Goal: Contribute content

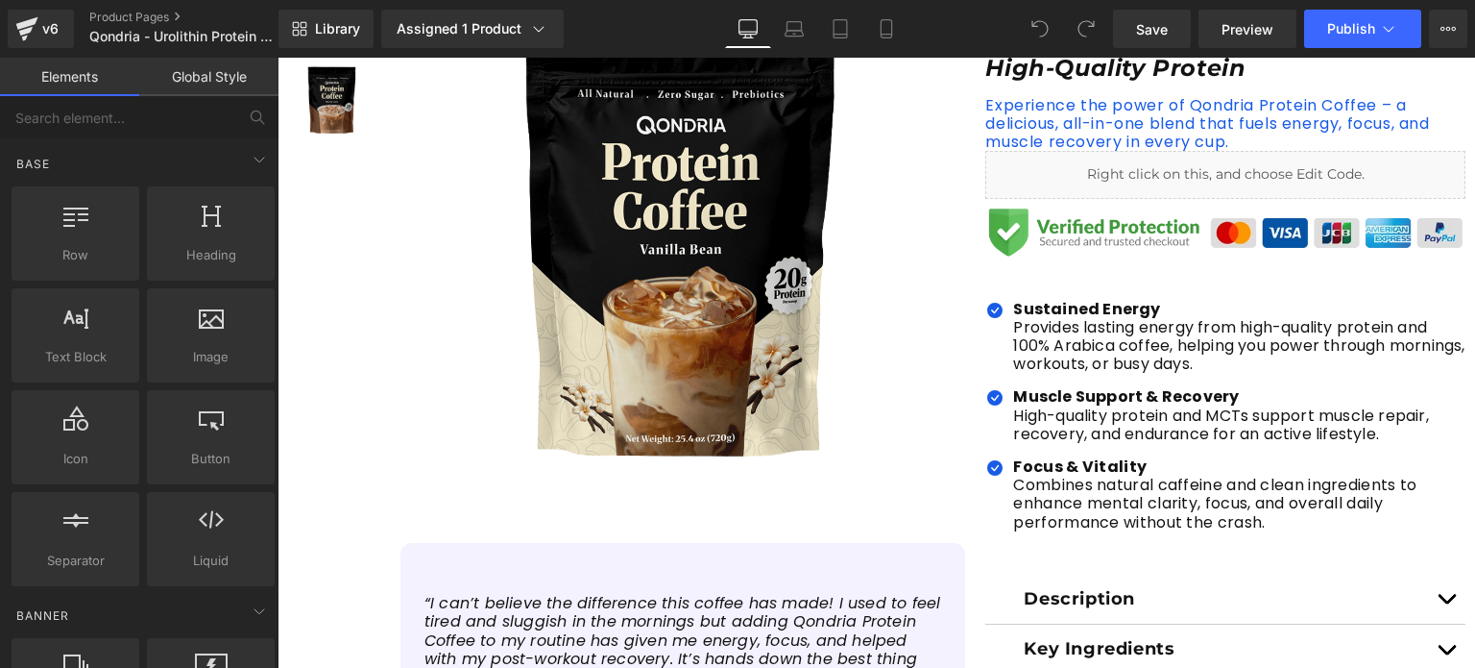
scroll to position [336, 0]
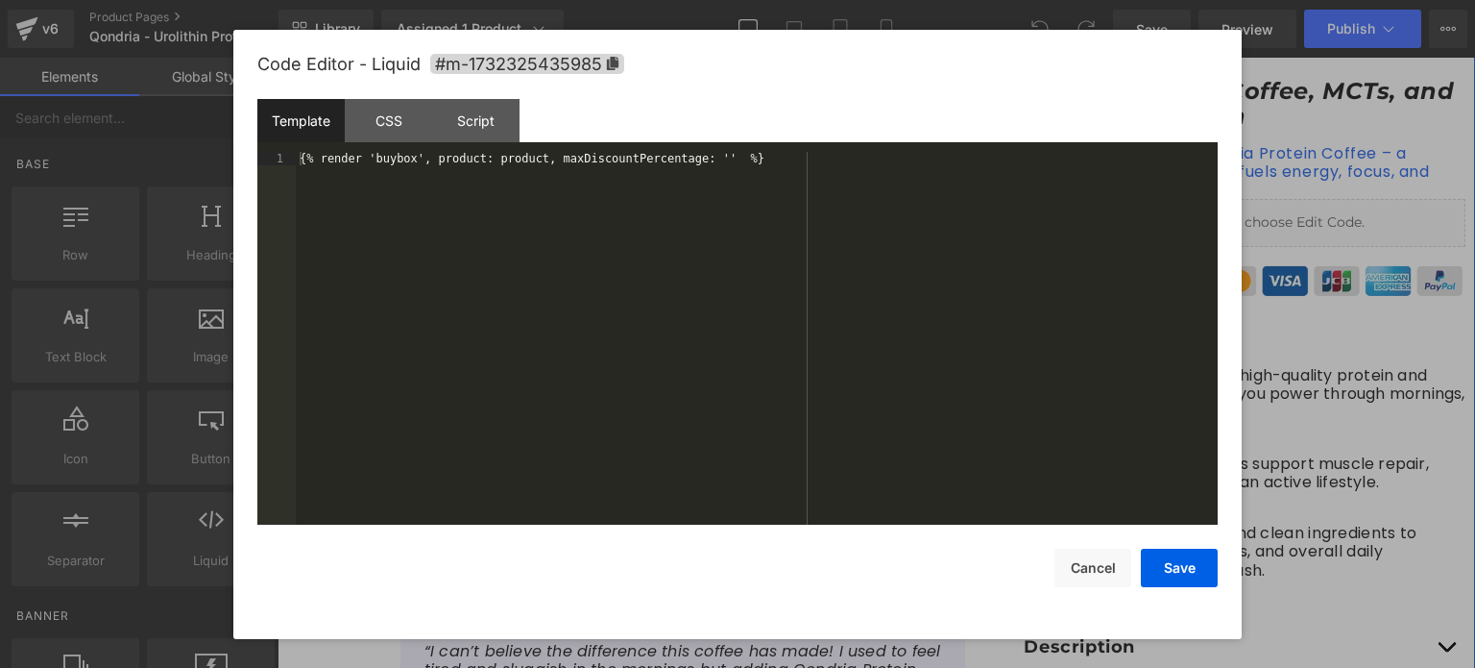
click at [1245, 219] on icon at bounding box center [1247, 214] width 11 height 12
click at [691, 158] on div "{% render 'buybox', product: product, maxDiscountPercentage: '' %}" at bounding box center [757, 353] width 922 height 402
click at [1190, 564] on button "Save" at bounding box center [1179, 567] width 77 height 38
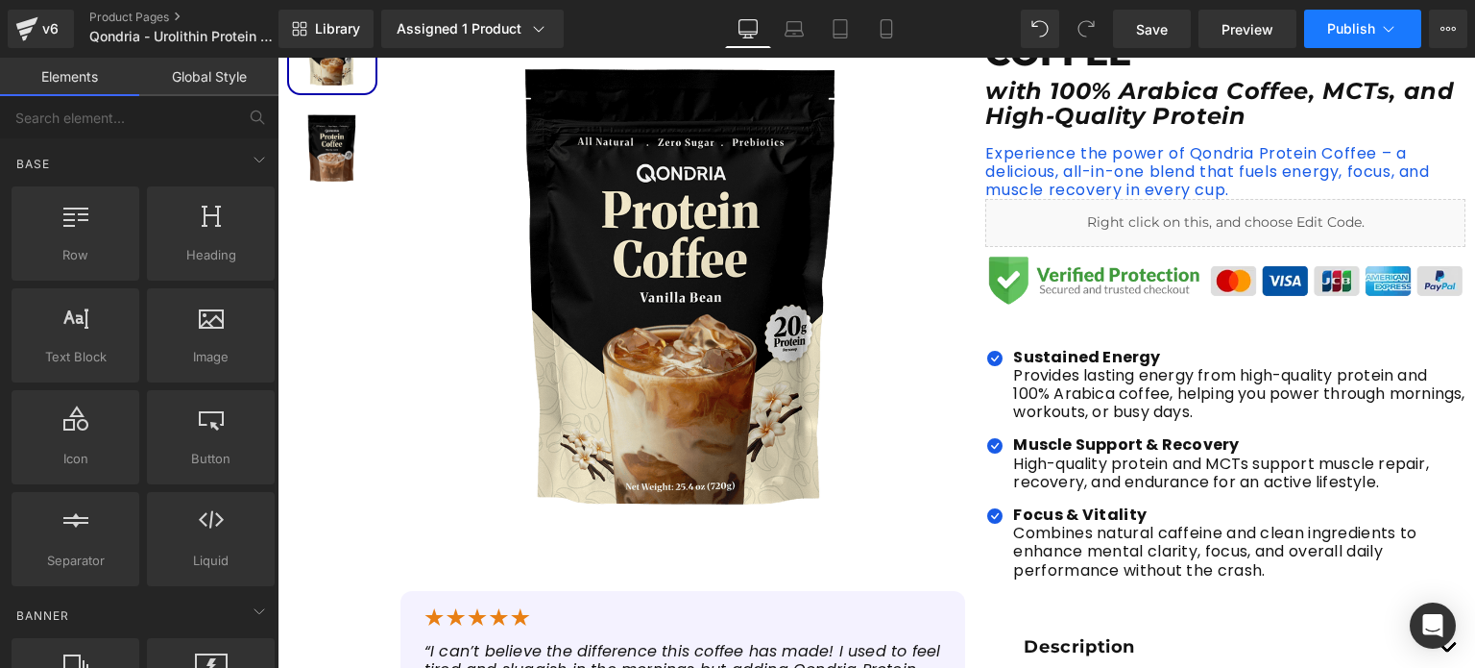
click at [1343, 26] on span "Publish" at bounding box center [1351, 28] width 48 height 15
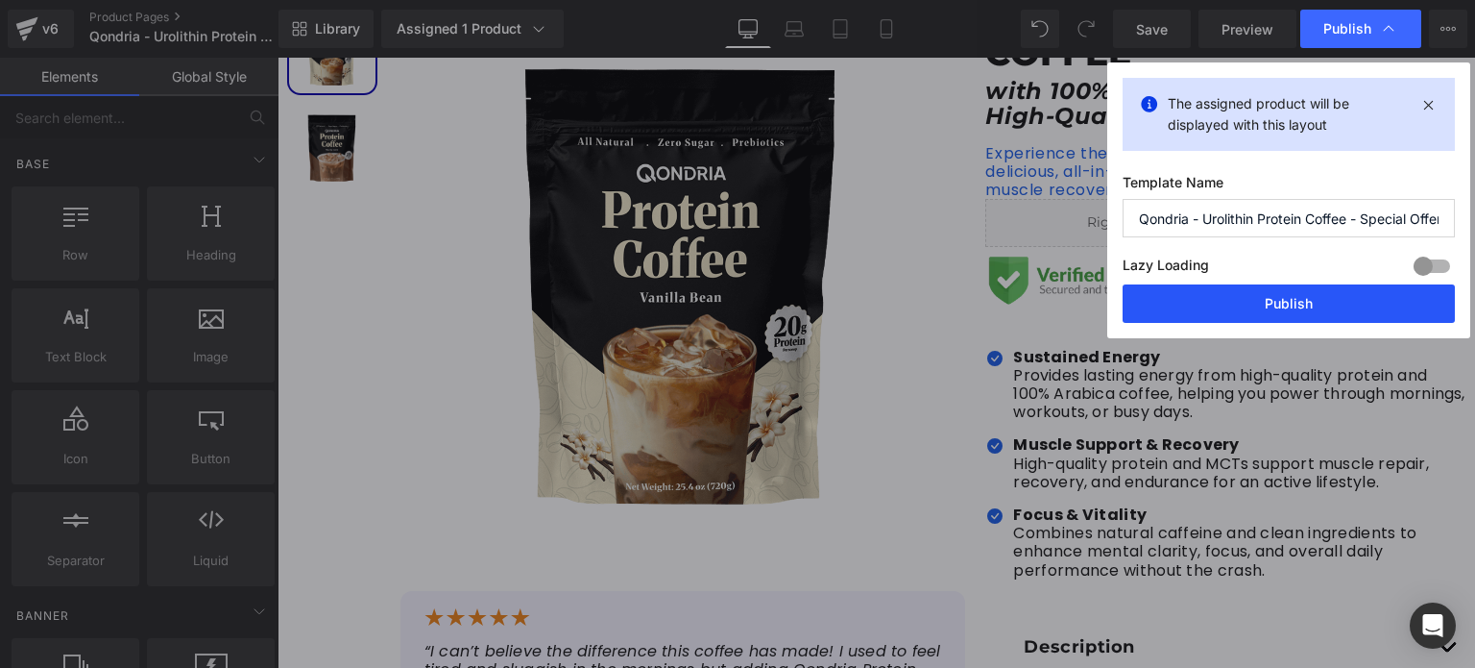
drag, startPoint x: 1302, startPoint y: 306, endPoint x: 368, endPoint y: 0, distance: 982.7
click at [1302, 306] on button "Publish" at bounding box center [1289, 303] width 332 height 38
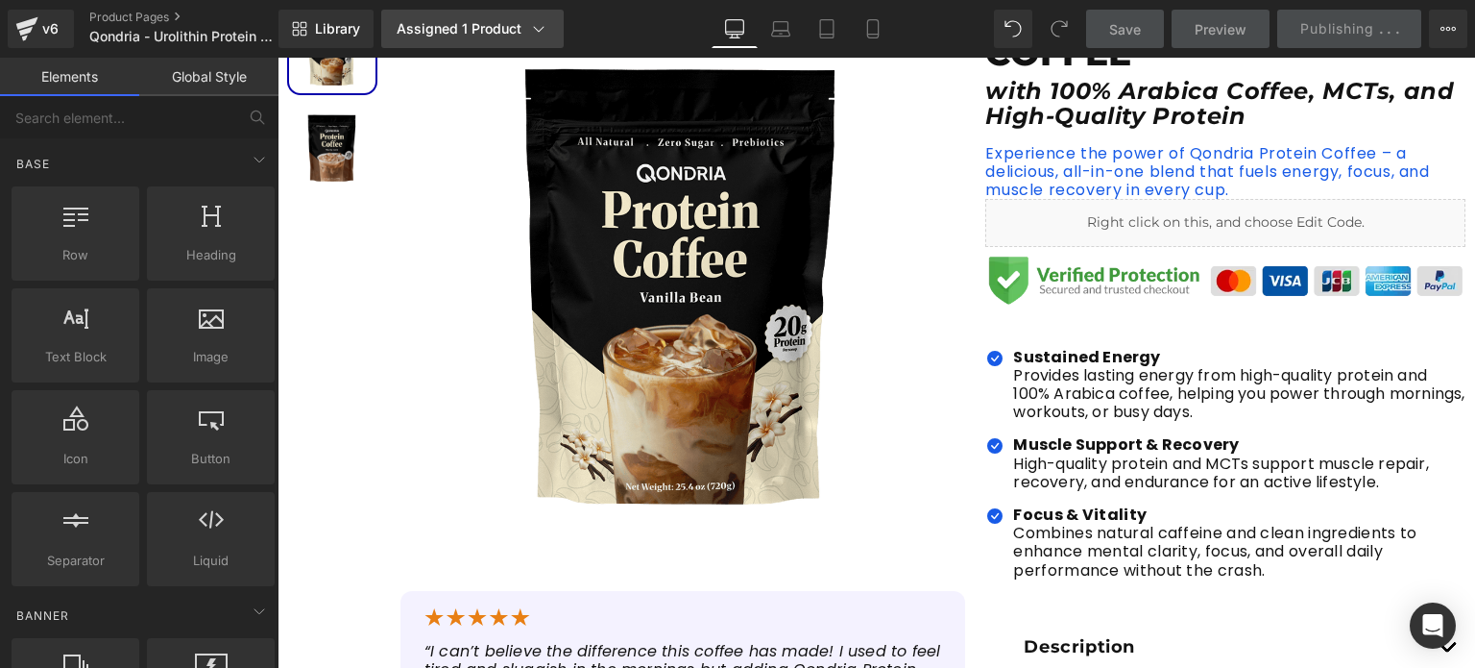
click at [531, 12] on link "Assigned 1 Product" at bounding box center [472, 29] width 183 height 38
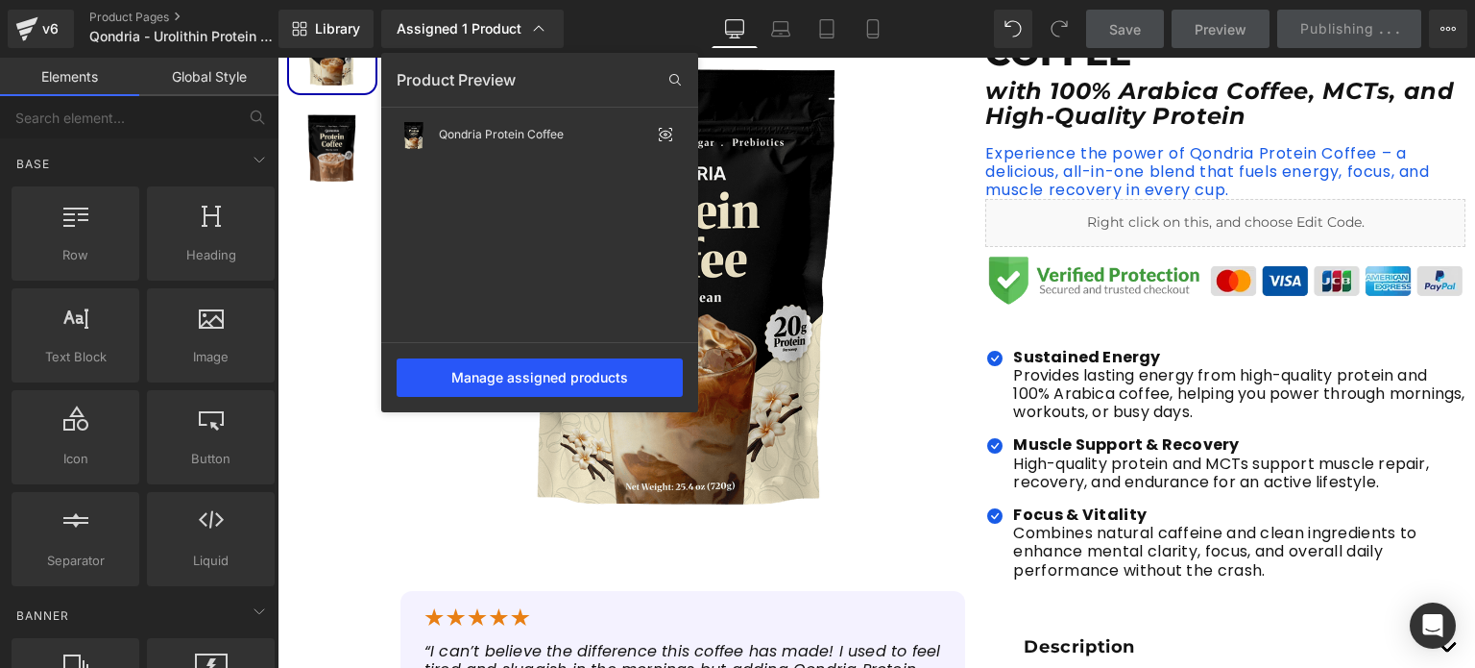
click at [568, 385] on div "Manage assigned products" at bounding box center [540, 377] width 286 height 38
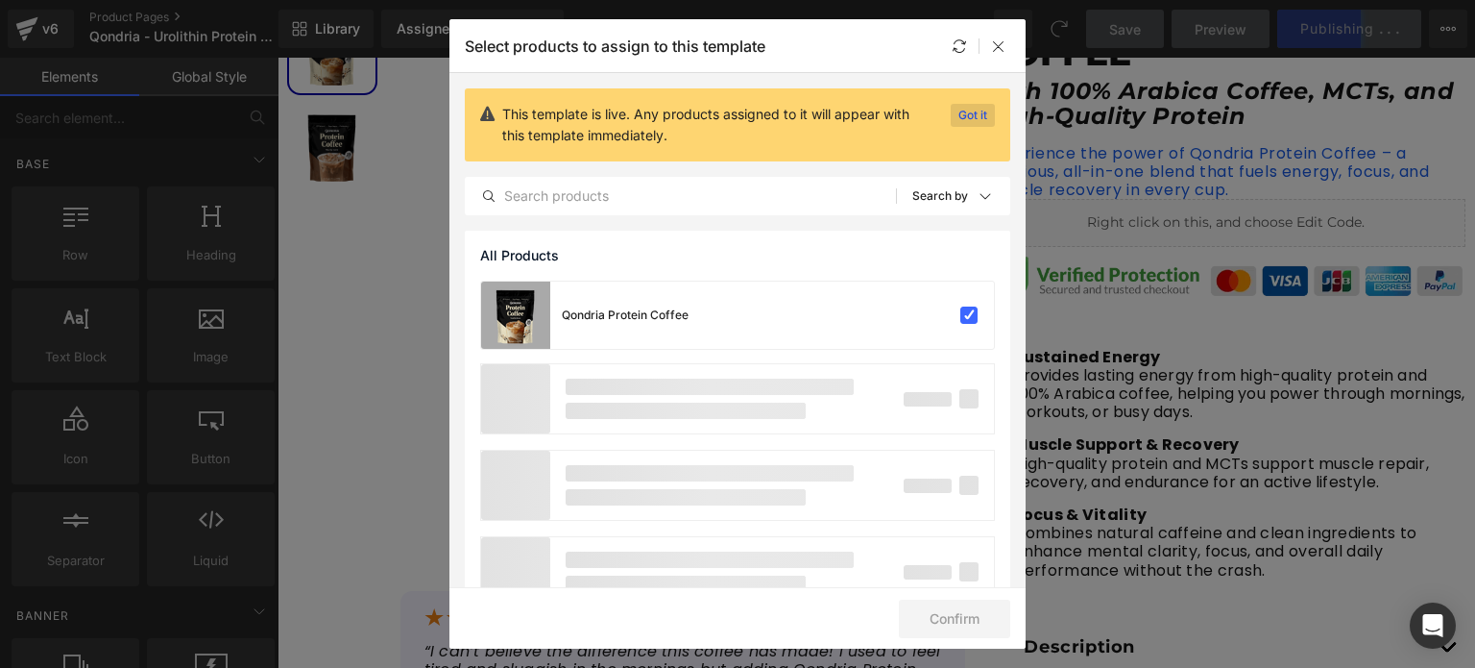
click at [955, 113] on p "Got it" at bounding box center [973, 115] width 44 height 23
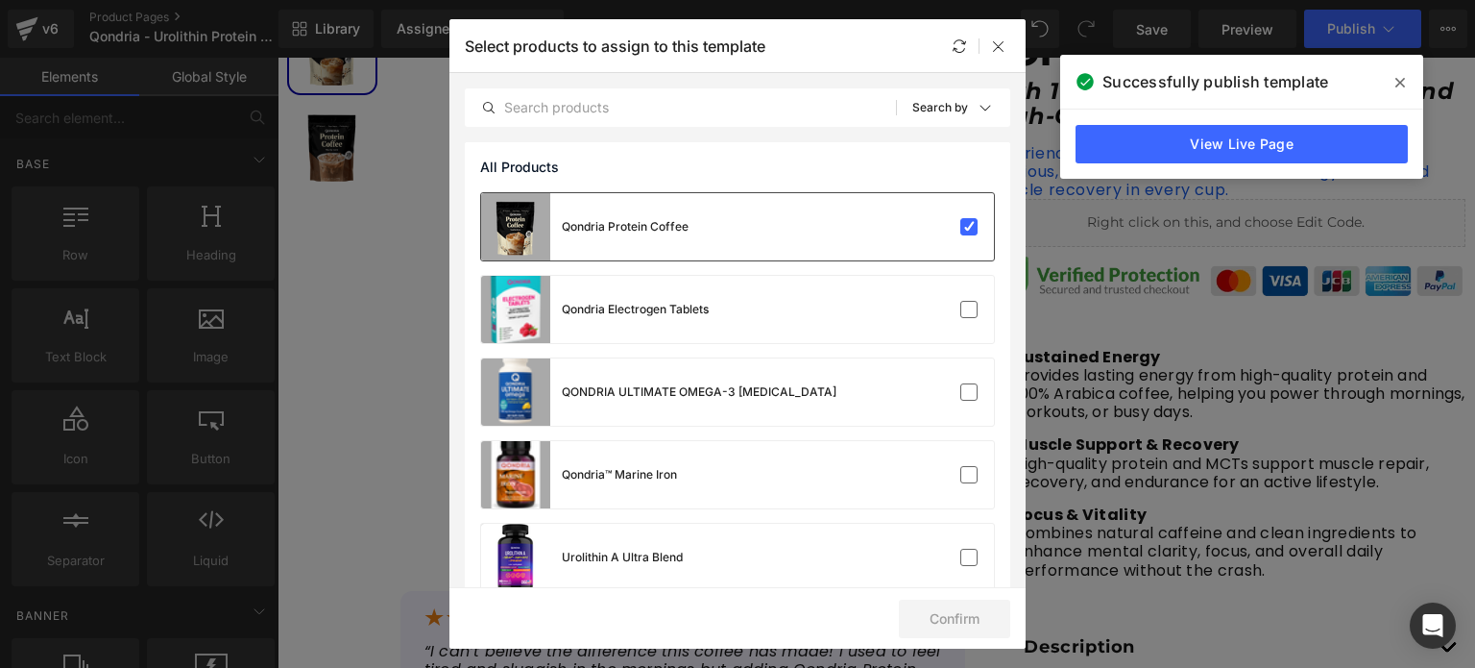
click at [749, 220] on div "Qondria Protein Coffee" at bounding box center [737, 226] width 513 height 67
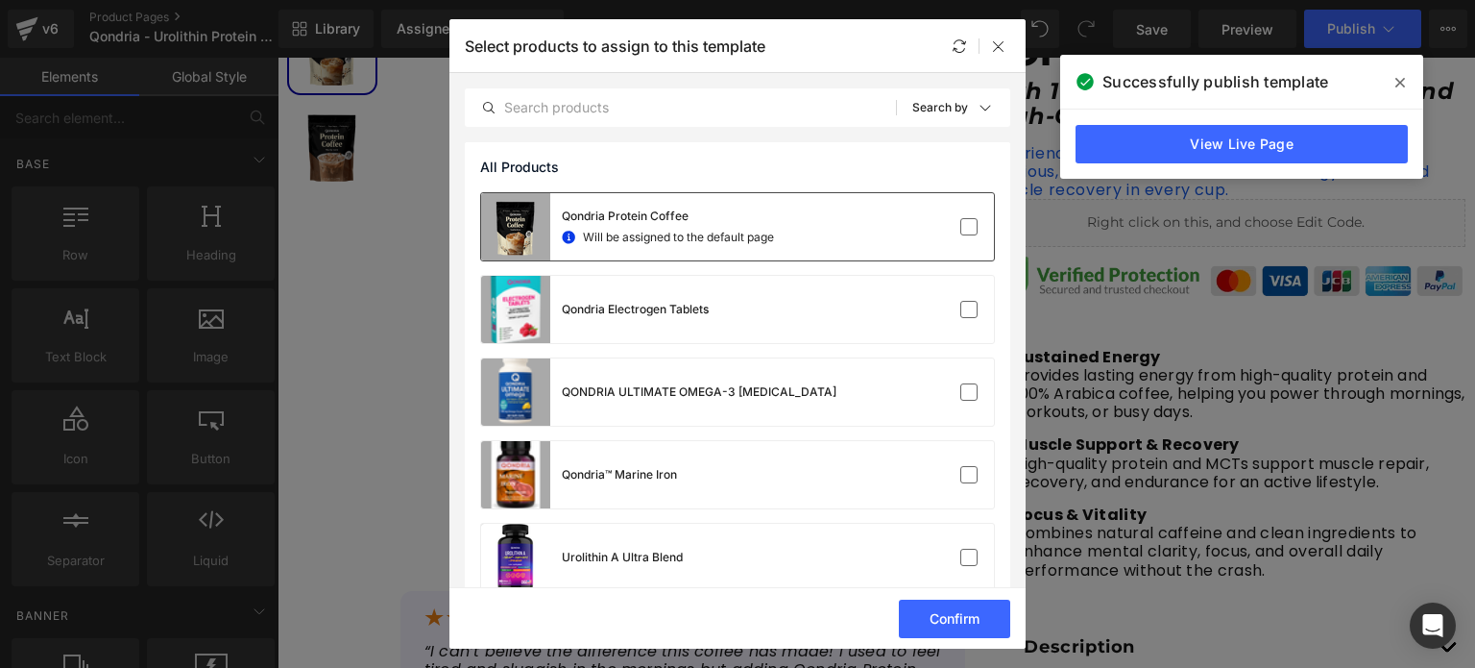
click at [749, 220] on div "Qondria Protein Coffee" at bounding box center [668, 215] width 212 height 17
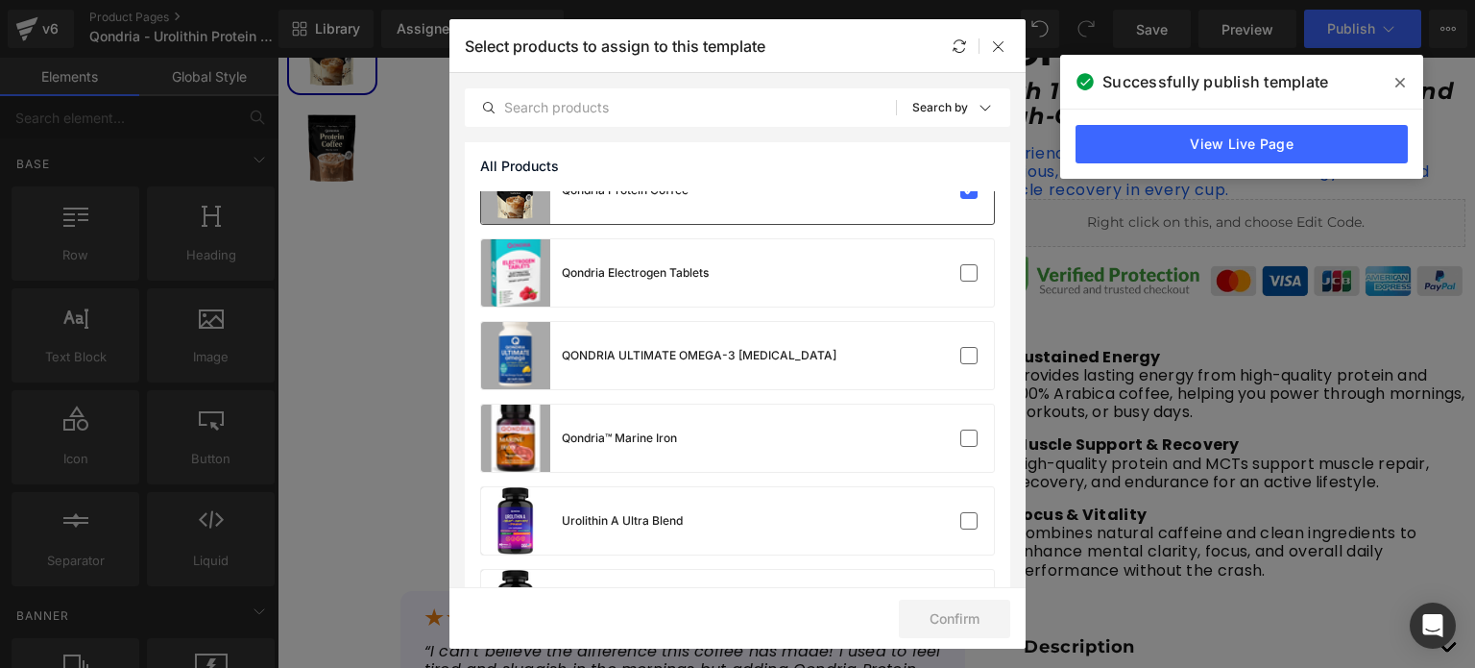
scroll to position [0, 0]
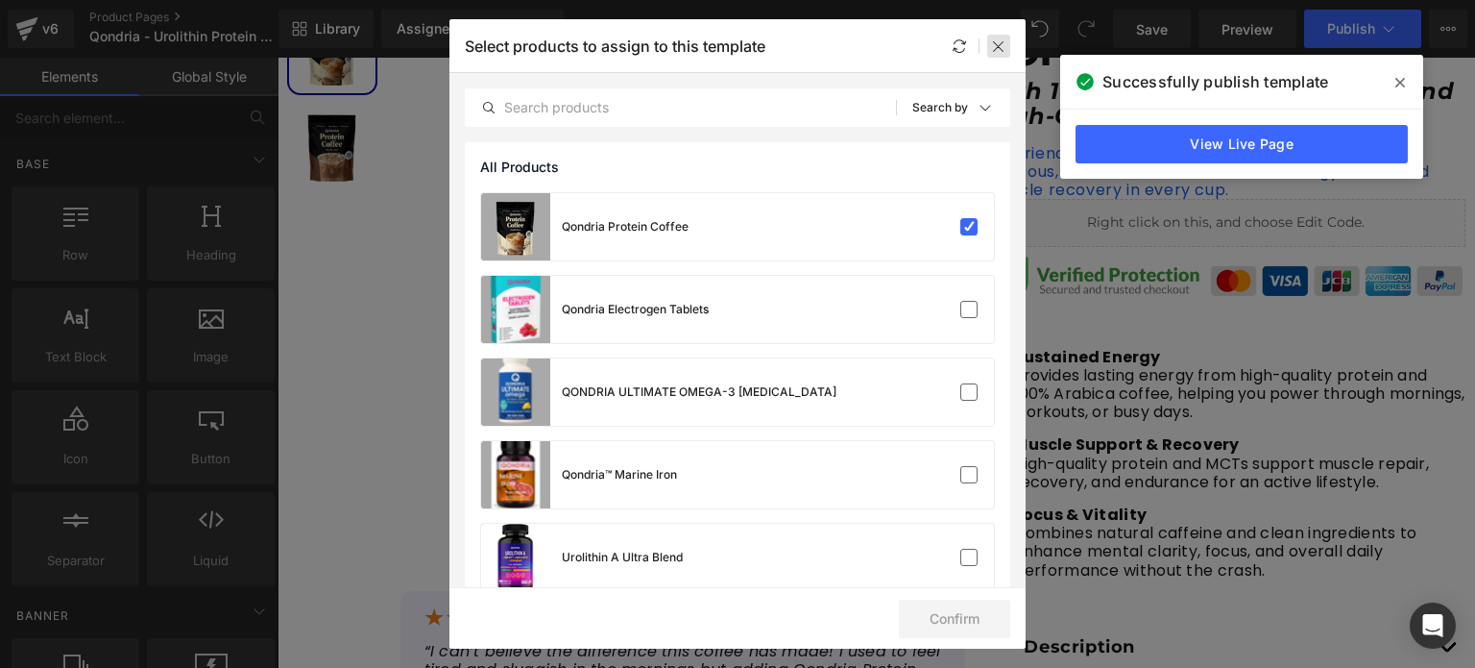
click at [990, 47] on div at bounding box center [998, 46] width 23 height 23
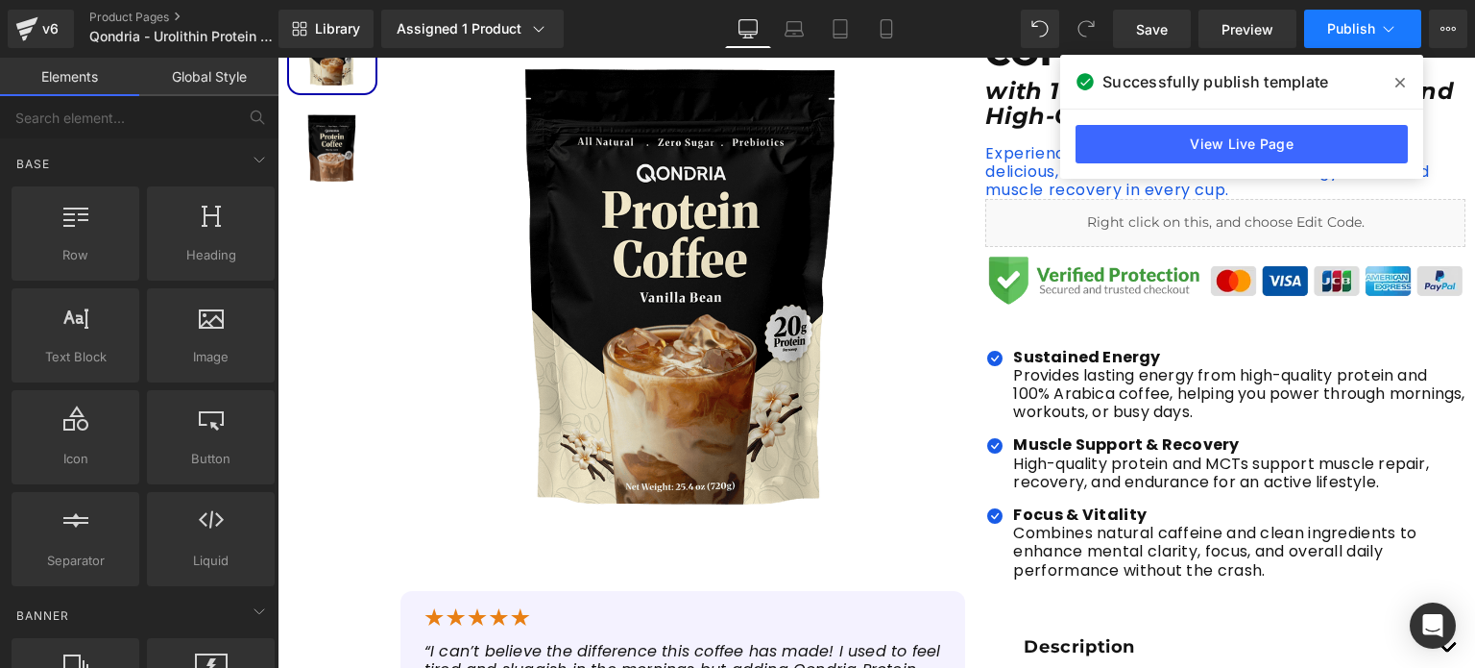
click at [1385, 23] on icon at bounding box center [1388, 28] width 19 height 19
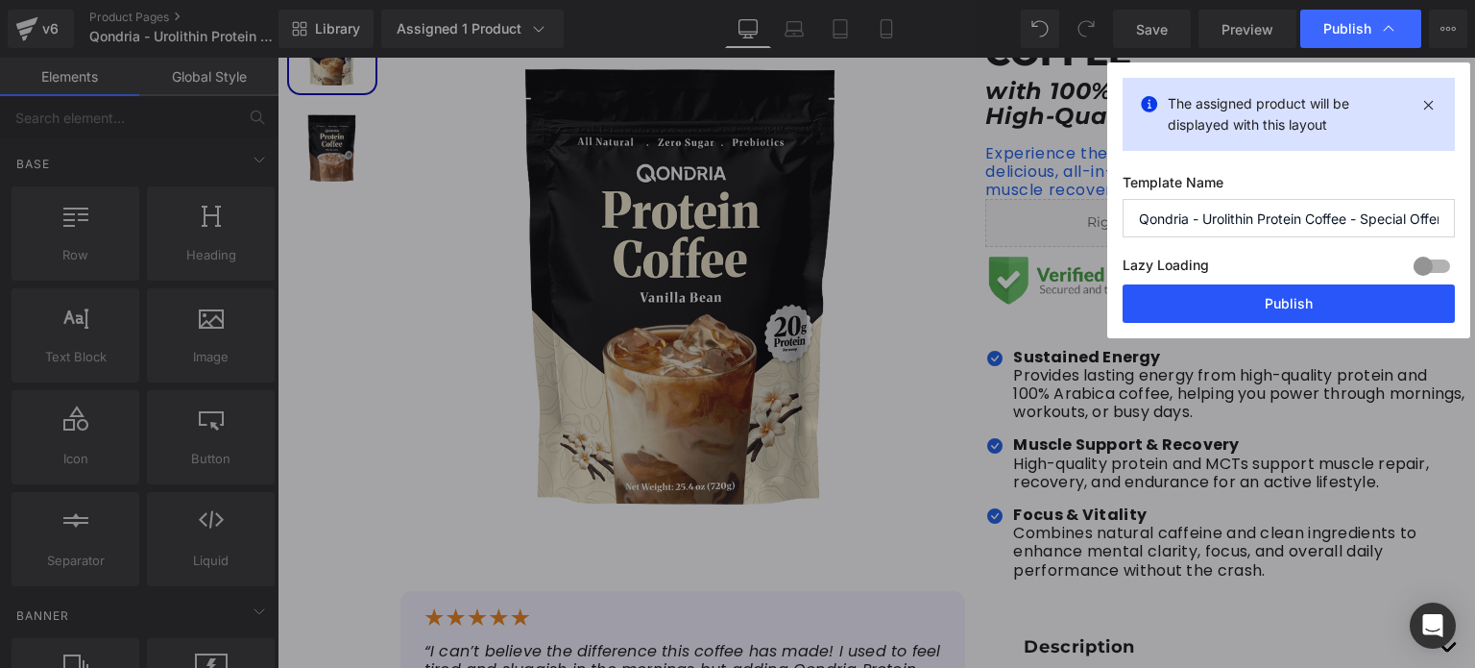
click at [1268, 291] on button "Publish" at bounding box center [1289, 303] width 332 height 38
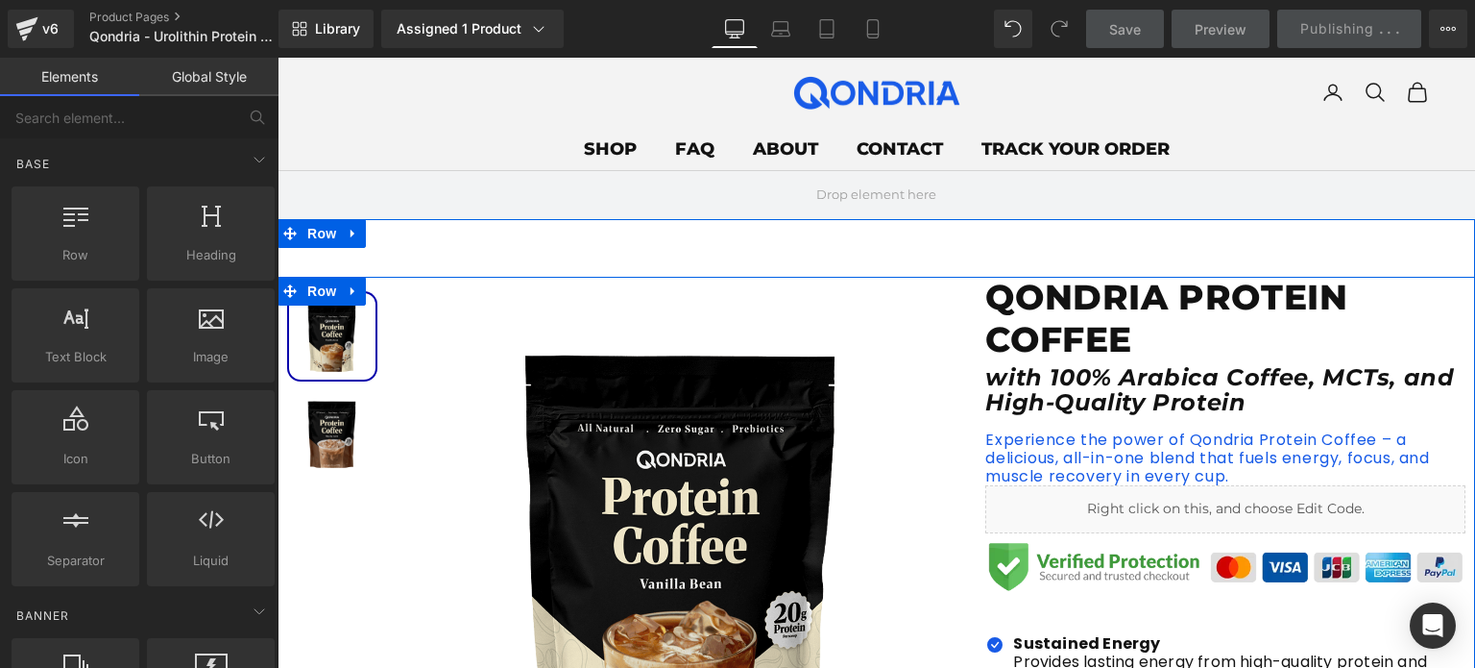
scroll to position [49, 0]
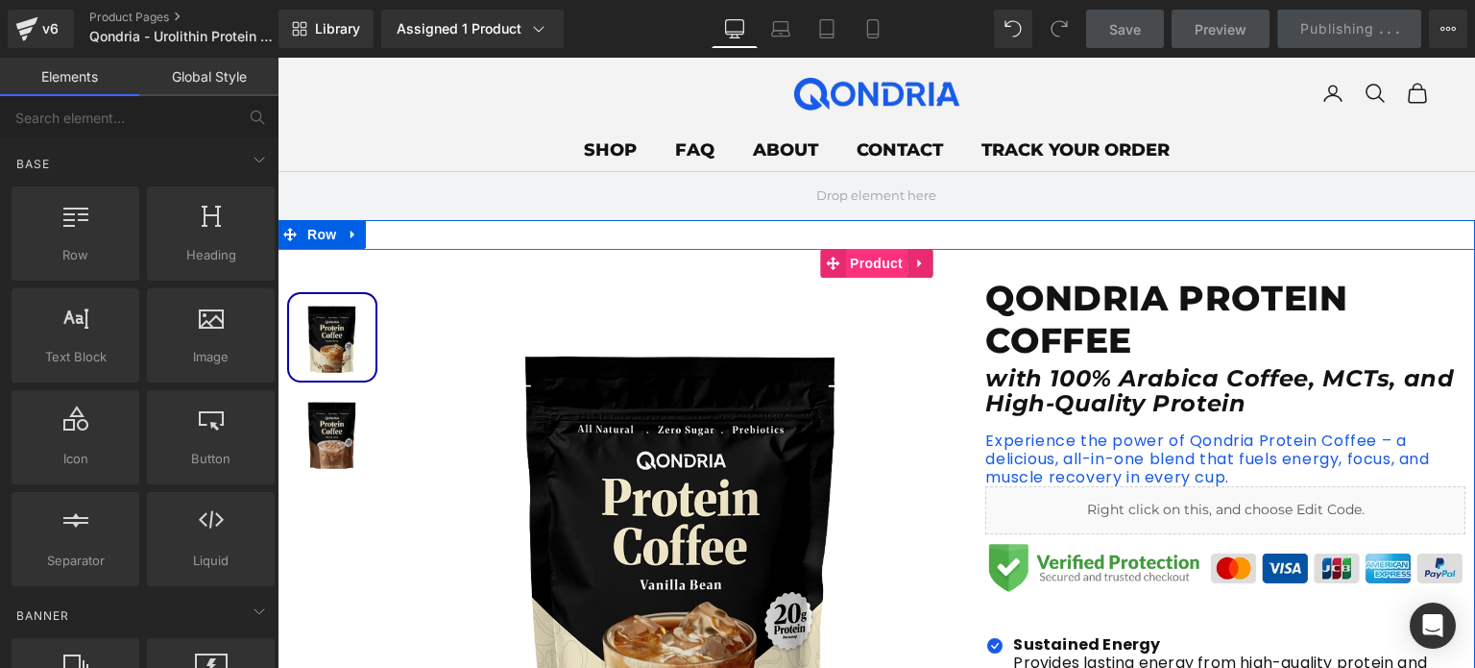
click at [851, 263] on span "Product" at bounding box center [876, 263] width 62 height 29
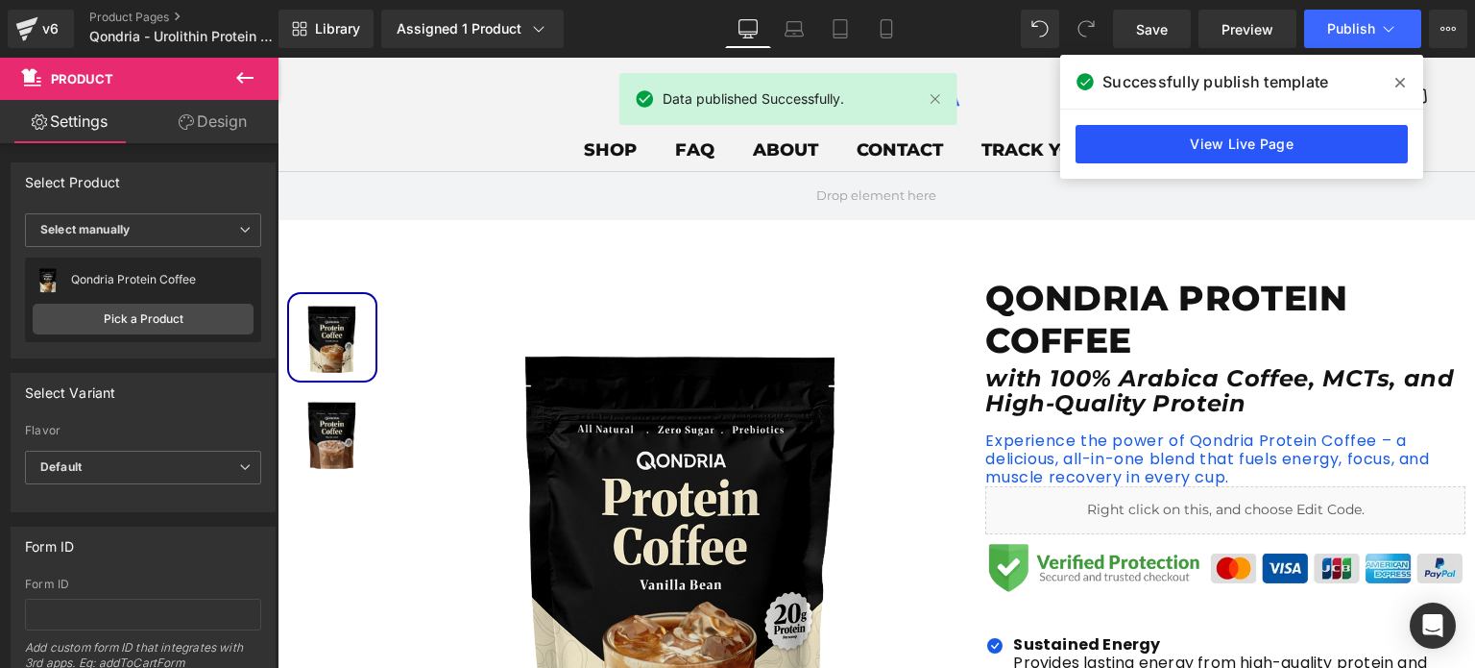
click at [1164, 134] on link "View Live Page" at bounding box center [1242, 144] width 332 height 38
